Goal: Task Accomplishment & Management: Use online tool/utility

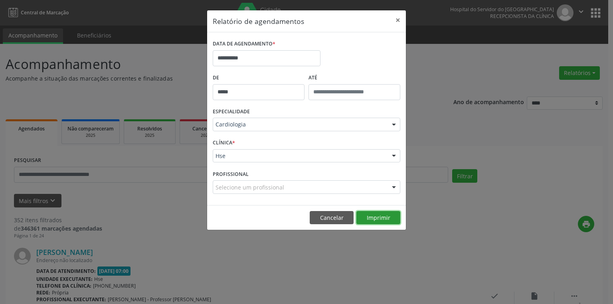
click at [382, 217] on button "Imprimir" at bounding box center [379, 218] width 44 height 14
click at [397, 24] on button "×" at bounding box center [398, 20] width 16 height 20
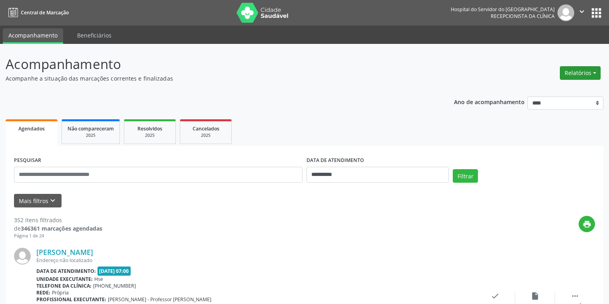
click at [577, 77] on button "Relatórios" at bounding box center [580, 73] width 41 height 14
click at [527, 91] on link "Agendamentos" at bounding box center [557, 90] width 86 height 11
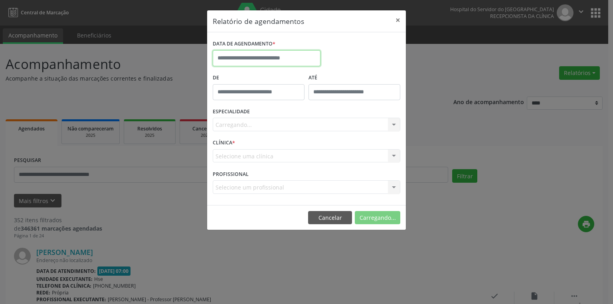
click at [289, 61] on input "text" at bounding box center [267, 58] width 108 height 16
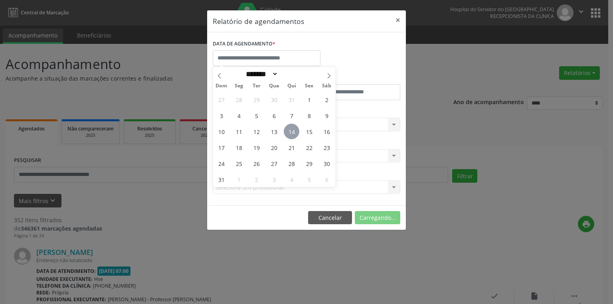
click at [289, 129] on span "14" at bounding box center [292, 132] width 16 height 16
type input "**********"
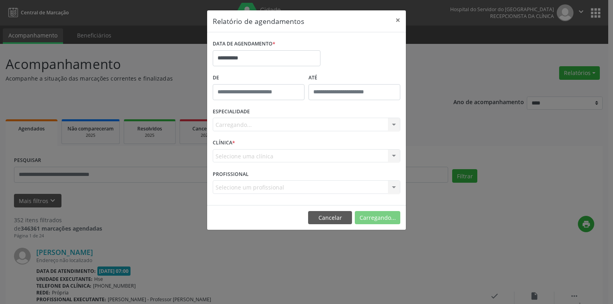
click at [287, 127] on div "Carregando... Todas as especialidades Alergologia Angiologia Arritmologia Cardi…" at bounding box center [307, 125] width 188 height 14
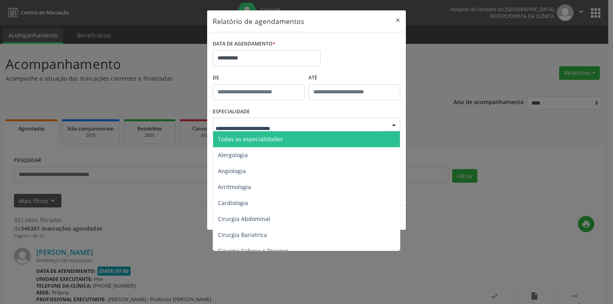
click at [279, 136] on span "Todas as especialidades" at bounding box center [250, 139] width 65 height 8
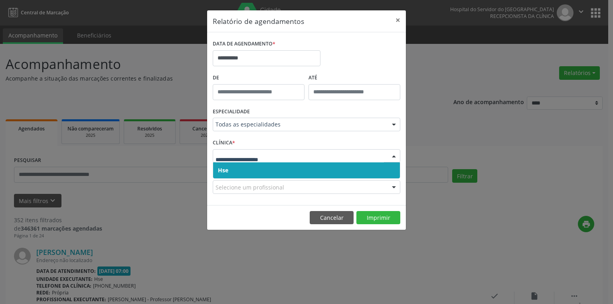
click at [260, 171] on span "Hse" at bounding box center [306, 171] width 187 height 16
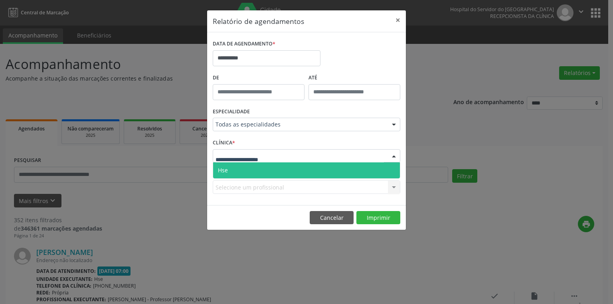
drag, startPoint x: 262, startPoint y: 152, endPoint x: 264, endPoint y: 158, distance: 6.5
click at [262, 173] on span "Hse" at bounding box center [306, 171] width 187 height 16
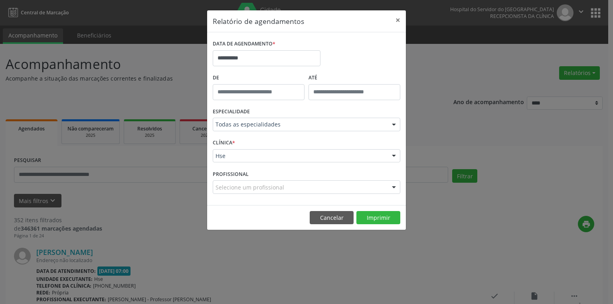
click at [287, 189] on div "Selecione um profissional" at bounding box center [307, 188] width 188 height 14
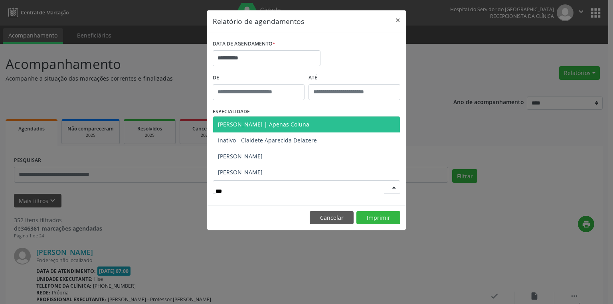
type input "****"
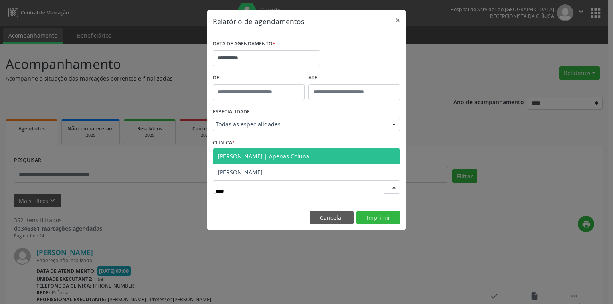
click at [310, 157] on span "[PERSON_NAME] | Apenas Coluna" at bounding box center [263, 157] width 91 height 8
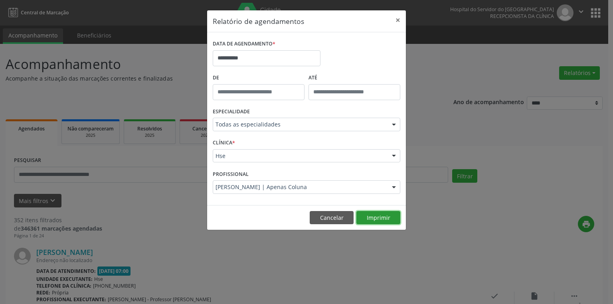
click at [368, 214] on button "Imprimir" at bounding box center [379, 218] width 44 height 14
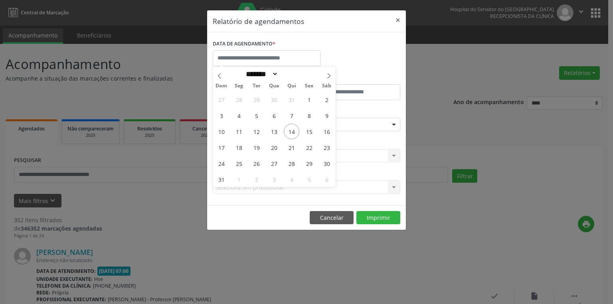
select select "*"
click at [241, 147] on span "18" at bounding box center [239, 148] width 16 height 16
type input "**********"
drag, startPoint x: 241, startPoint y: 147, endPoint x: 256, endPoint y: 130, distance: 22.4
click at [244, 145] on span "18" at bounding box center [239, 148] width 16 height 16
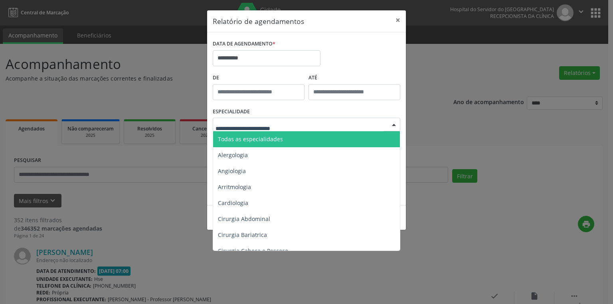
click at [246, 120] on div at bounding box center [307, 125] width 188 height 14
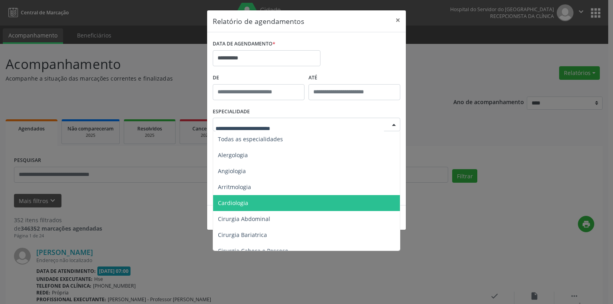
click at [232, 203] on span "Cardiologia" at bounding box center [233, 203] width 30 height 8
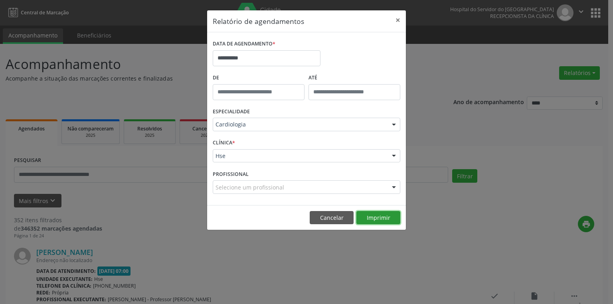
drag, startPoint x: 377, startPoint y: 217, endPoint x: 378, endPoint y: 222, distance: 4.9
click at [378, 220] on button "Imprimir" at bounding box center [379, 218] width 44 height 14
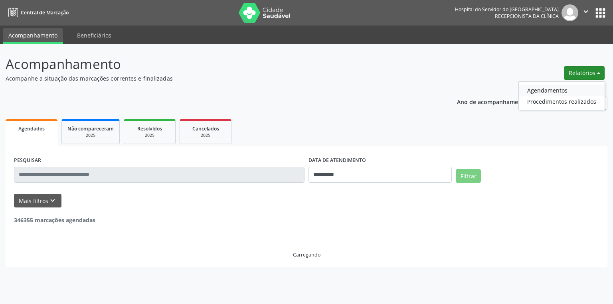
click at [541, 91] on link "Agendamentos" at bounding box center [562, 90] width 86 height 11
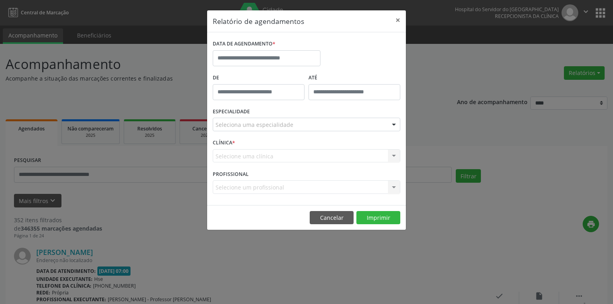
type input "*****"
click at [230, 88] on input "*****" at bounding box center [259, 92] width 92 height 16
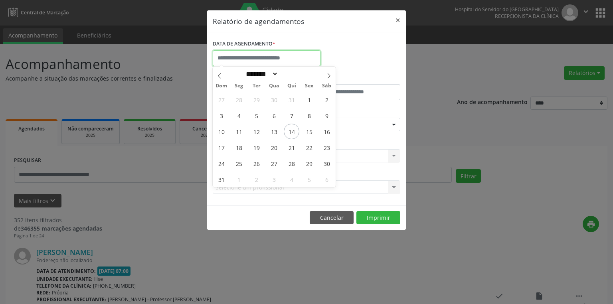
click at [245, 58] on input "text" at bounding box center [267, 58] width 108 height 16
click at [239, 147] on span "18" at bounding box center [239, 148] width 16 height 16
type input "**********"
click at [242, 147] on span "18" at bounding box center [239, 148] width 16 height 16
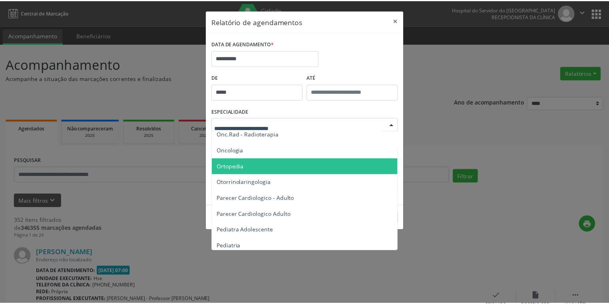
scroll to position [1118, 0]
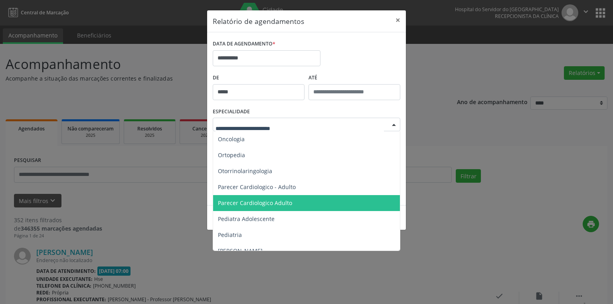
click at [248, 203] on span "Parecer Cardiologico Adulto" at bounding box center [255, 203] width 74 height 8
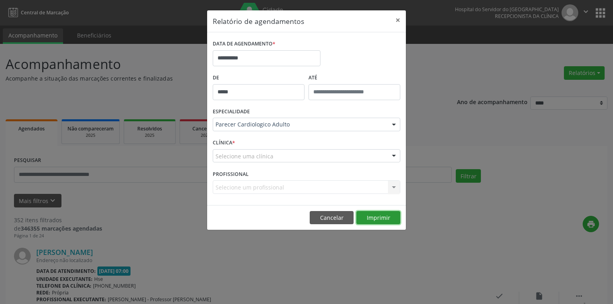
click at [372, 216] on button "Imprimir" at bounding box center [379, 218] width 44 height 14
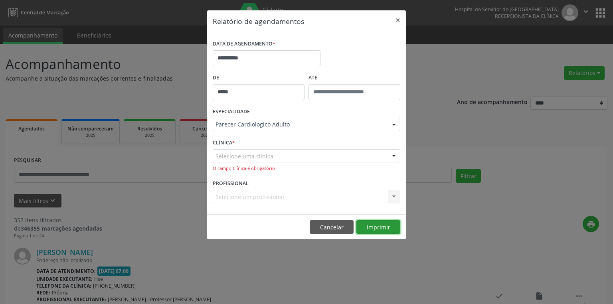
click at [383, 225] on button "Imprimir" at bounding box center [379, 227] width 44 height 14
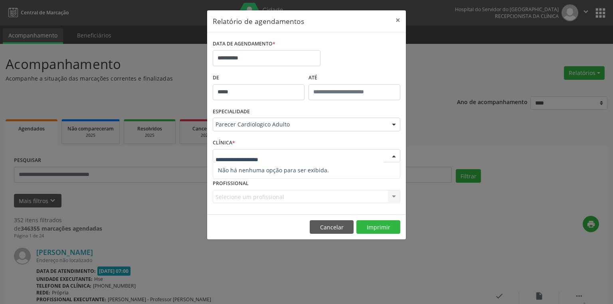
click at [233, 142] on span "*" at bounding box center [233, 142] width 3 height 7
click at [395, 154] on div at bounding box center [394, 157] width 12 height 14
click at [234, 144] on span "*" at bounding box center [233, 142] width 3 height 7
click at [233, 141] on span "*" at bounding box center [233, 142] width 3 height 7
drag, startPoint x: 231, startPoint y: 153, endPoint x: 237, endPoint y: 161, distance: 10.1
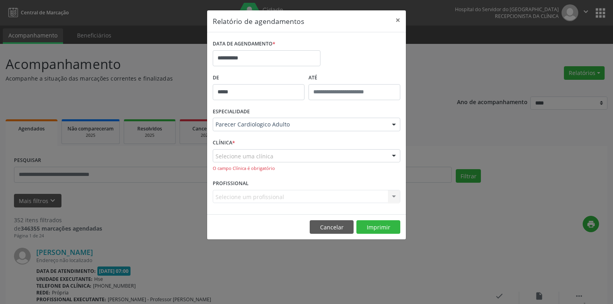
click at [227, 143] on label "CLÍNICA *" at bounding box center [224, 143] width 22 height 12
click at [374, 226] on button "Imprimir" at bounding box center [379, 227] width 44 height 14
click at [244, 169] on div "O campo Clínica é obrigatório" at bounding box center [307, 168] width 188 height 7
click at [329, 226] on button "Cancelar" at bounding box center [332, 227] width 44 height 14
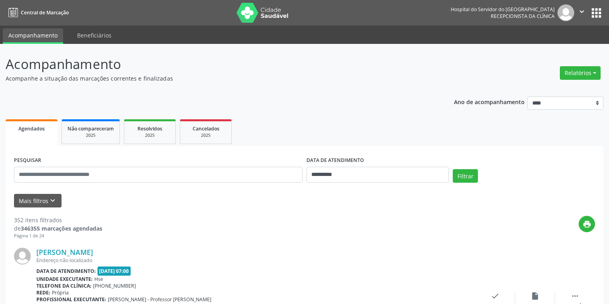
drag, startPoint x: 574, startPoint y: 71, endPoint x: 538, endPoint y: 80, distance: 36.7
click at [573, 70] on button "Relatórios" at bounding box center [580, 73] width 41 height 14
click at [535, 90] on link "Agendamentos" at bounding box center [557, 90] width 86 height 11
select select "*"
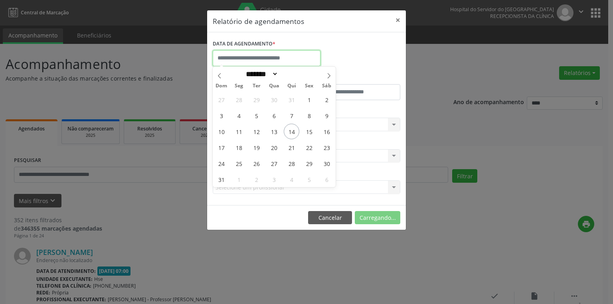
click at [231, 56] on input "text" at bounding box center [267, 58] width 108 height 16
click at [238, 144] on span "18" at bounding box center [239, 148] width 16 height 16
type input "**********"
click at [240, 149] on span "18" at bounding box center [239, 148] width 16 height 16
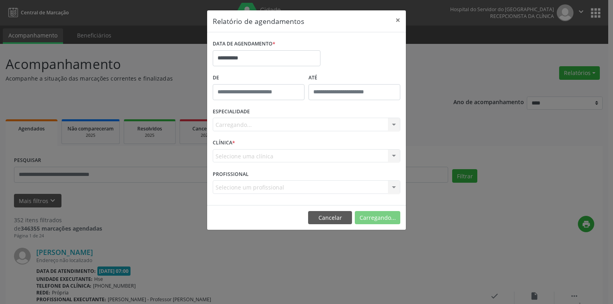
click at [248, 123] on div "Carregando... Todas as especialidades Alergologia Angiologia Arritmologia Cardi…" at bounding box center [307, 125] width 188 height 14
drag, startPoint x: 254, startPoint y: 111, endPoint x: 279, endPoint y: 95, distance: 29.4
click at [259, 108] on div "ESPECIALIDADE Carregando... Todas as especialidades Alergologia Angiologia Arri…" at bounding box center [307, 121] width 192 height 31
drag, startPoint x: 604, startPoint y: 79, endPoint x: 483, endPoint y: 126, distance: 129.2
drag, startPoint x: 483, startPoint y: 126, endPoint x: 398, endPoint y: 20, distance: 136.1
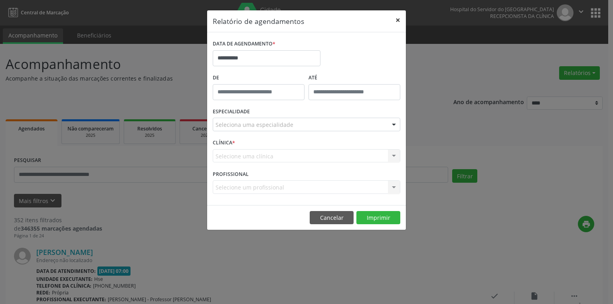
click at [398, 20] on button "×" at bounding box center [398, 20] width 16 height 20
